Goal: Transaction & Acquisition: Purchase product/service

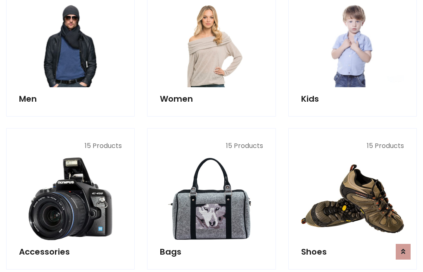
scroll to position [599, 0]
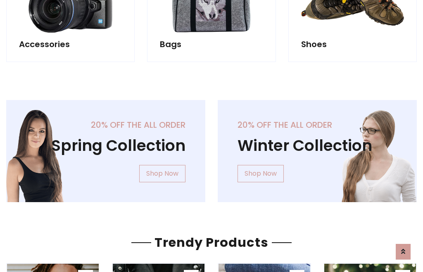
click at [212, 147] on div "20% off the all order Winter Collection Shop Now" at bounding box center [318, 157] width 212 height 115
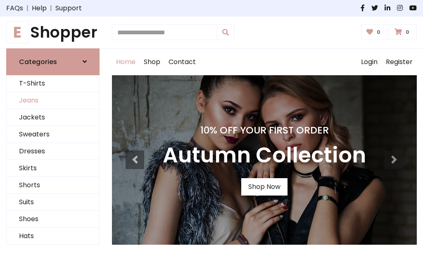
click at [53, 100] on link "Jeans" at bounding box center [53, 100] width 93 height 17
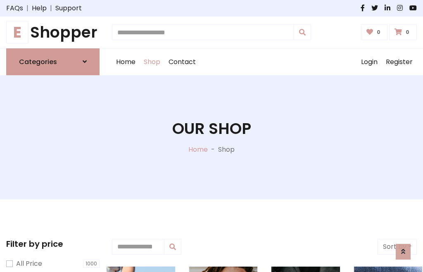
scroll to position [261, 0]
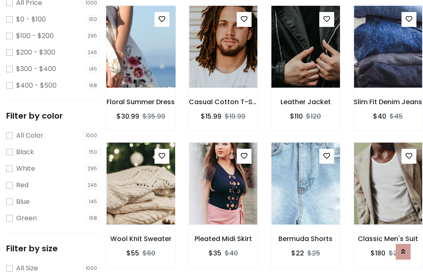
click at [140, 64] on img at bounding box center [141, 47] width 82 height 198
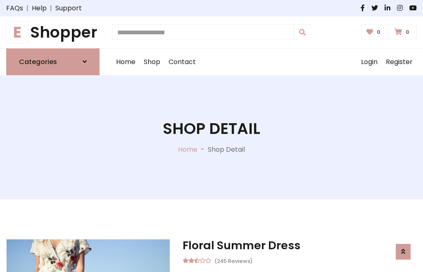
scroll to position [89, 0]
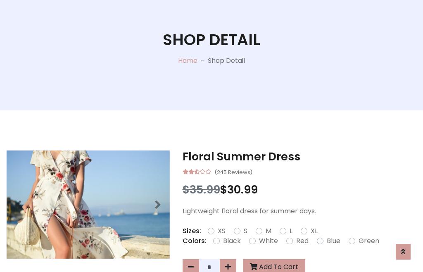
click at [301, 241] on label "Red" at bounding box center [302, 241] width 12 height 10
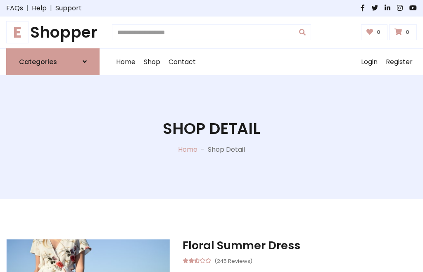
click at [212, 136] on h1 "Shop Detail" at bounding box center [212, 128] width 98 height 19
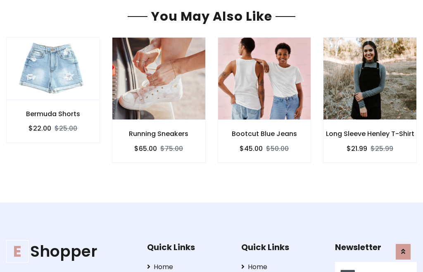
type input "******"
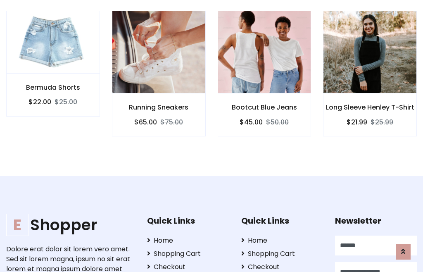
scroll to position [0, 0]
type input "**********"
